Goal: Find contact information: Find contact information

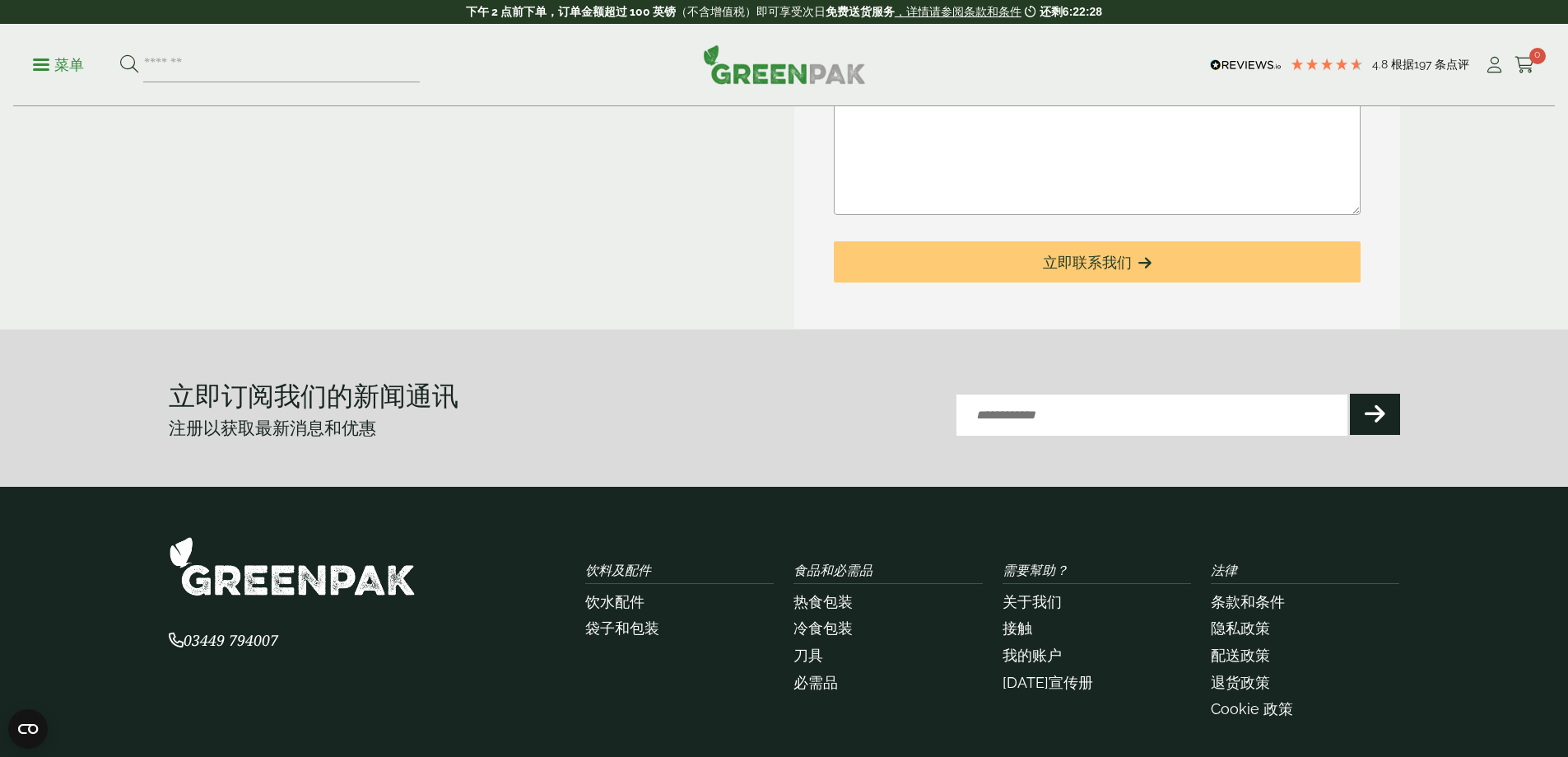
scroll to position [791, 0]
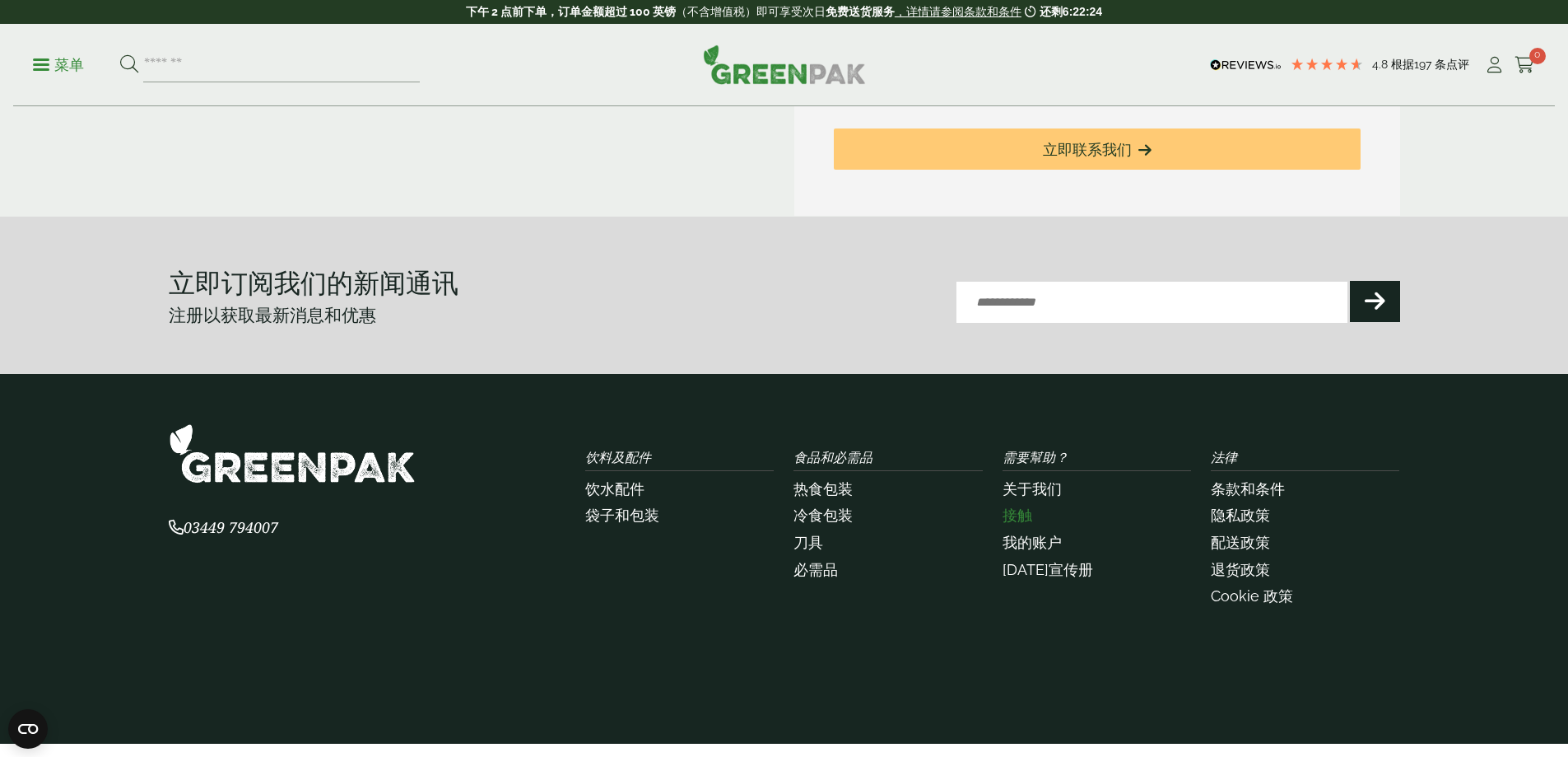
click at [1025, 507] on font "接触" at bounding box center [1018, 515] width 29 height 17
